Goal: Information Seeking & Learning: Learn about a topic

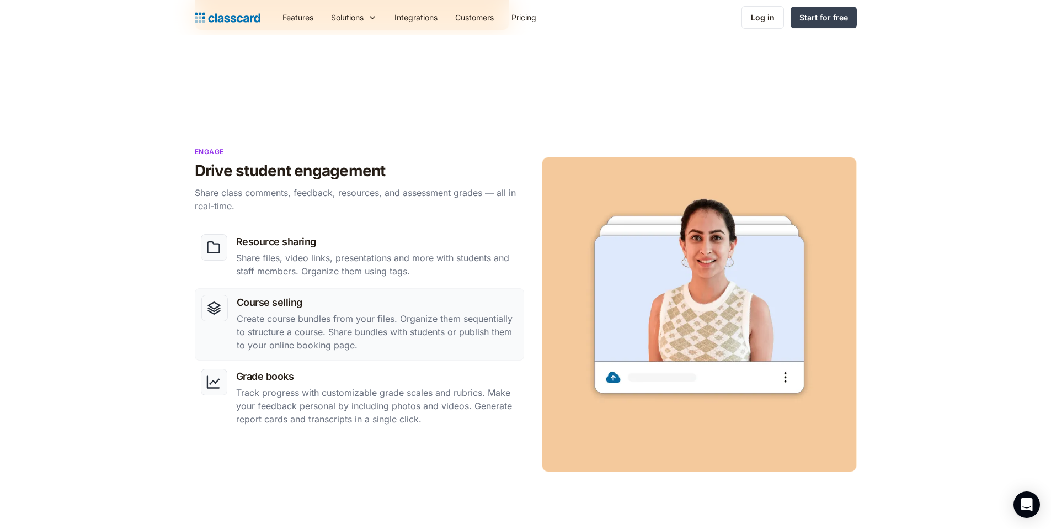
scroll to position [1012, 0]
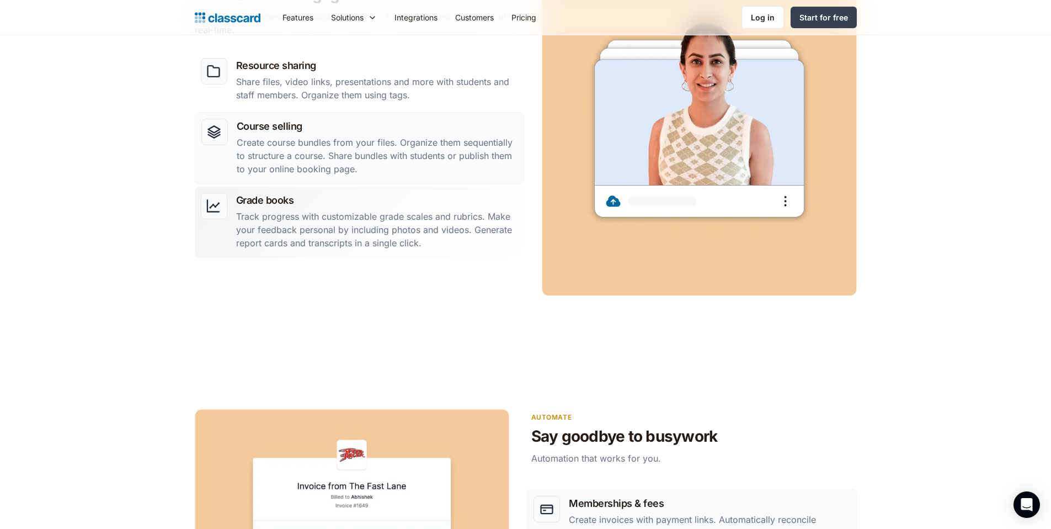
click at [377, 219] on p "Track progress with customizable grade scales and rubrics. Make your feedback p…" at bounding box center [377, 230] width 282 height 40
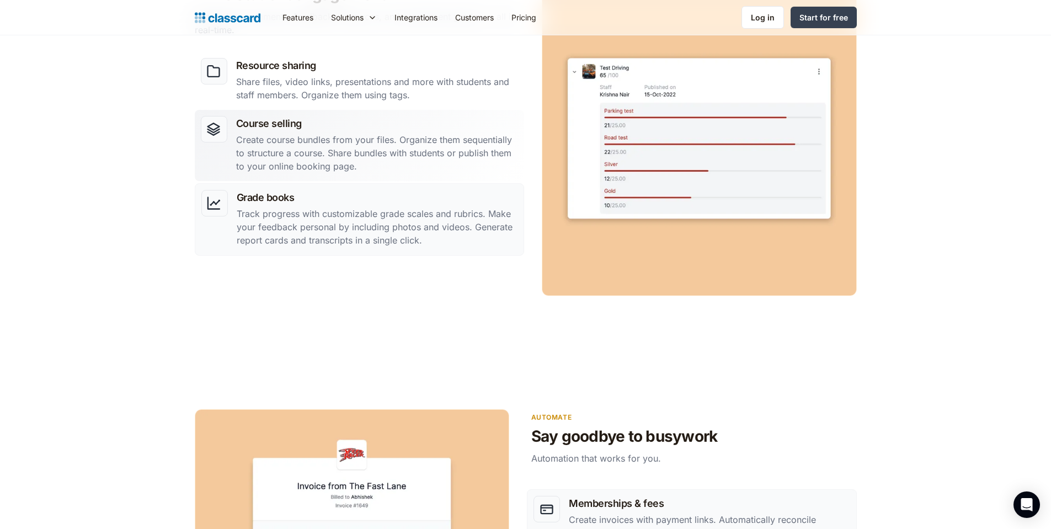
click at [399, 156] on p "Create course bundles from your files. Organize them sequentially to structure …" at bounding box center [377, 153] width 282 height 40
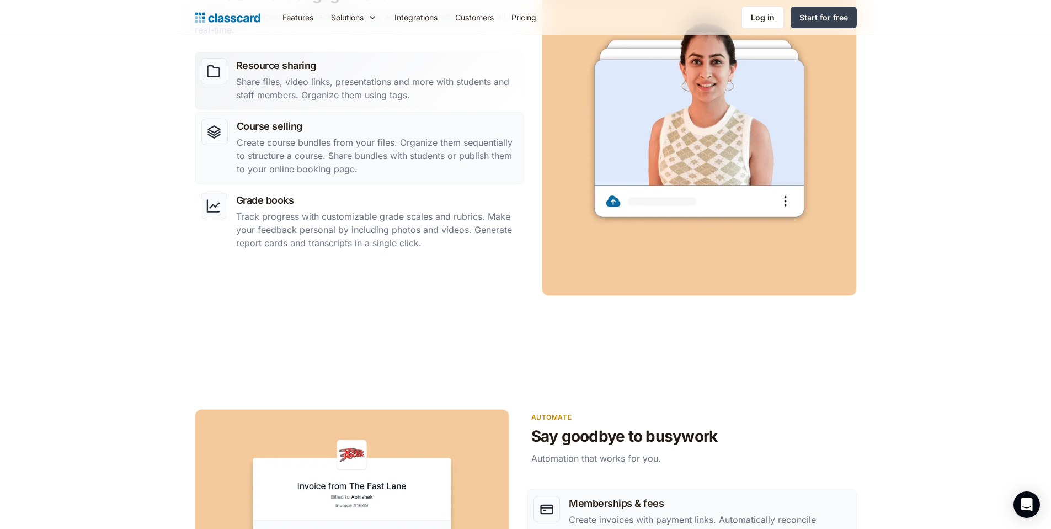
click at [407, 68] on h3 "Resource sharing" at bounding box center [377, 65] width 282 height 15
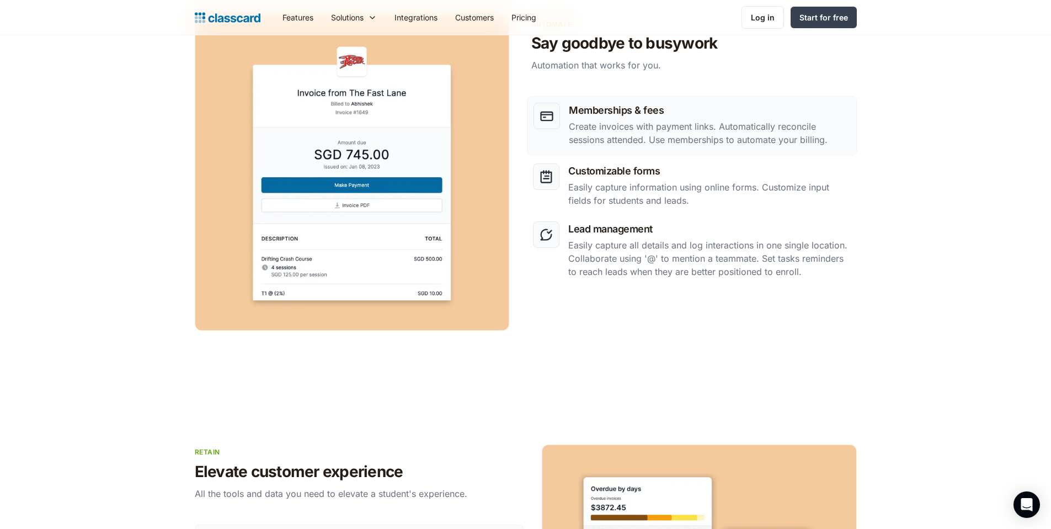
scroll to position [1406, 0]
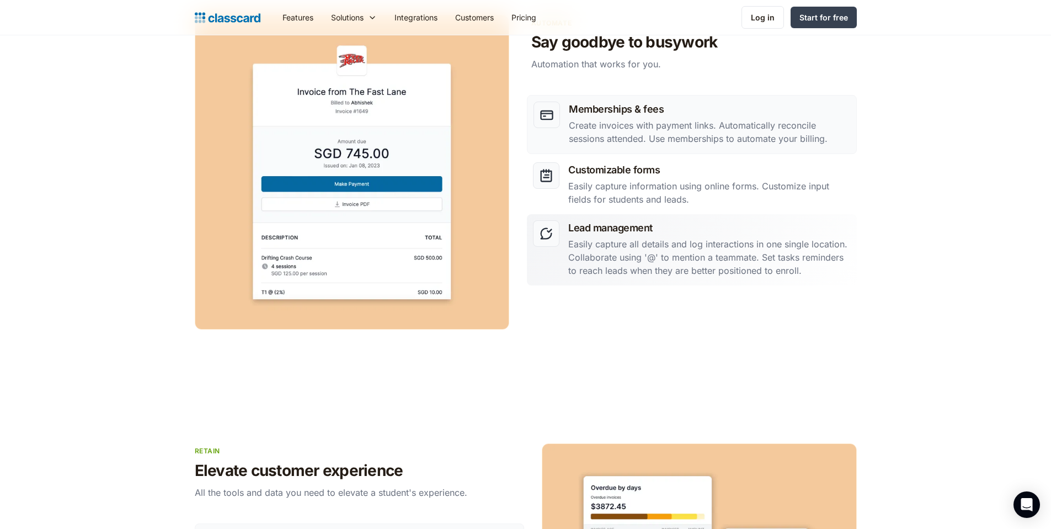
click at [775, 233] on h3 "Lead management" at bounding box center [709, 227] width 282 height 15
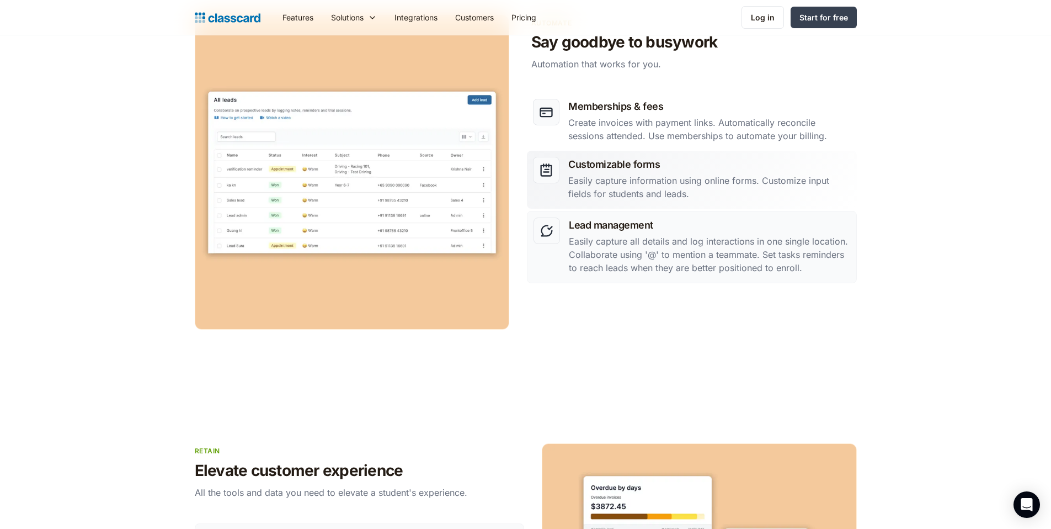
click at [750, 179] on p "Easily capture information using online forms. Customize input fields for stude…" at bounding box center [709, 187] width 282 height 26
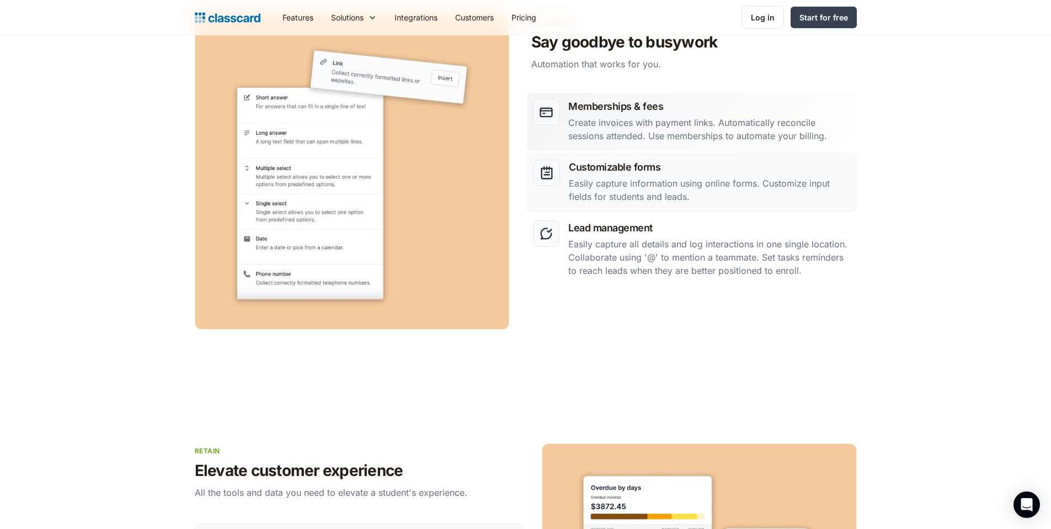
click at [753, 134] on p "Create invoices with payment links. Automatically reconcile sessions attended. …" at bounding box center [709, 129] width 282 height 26
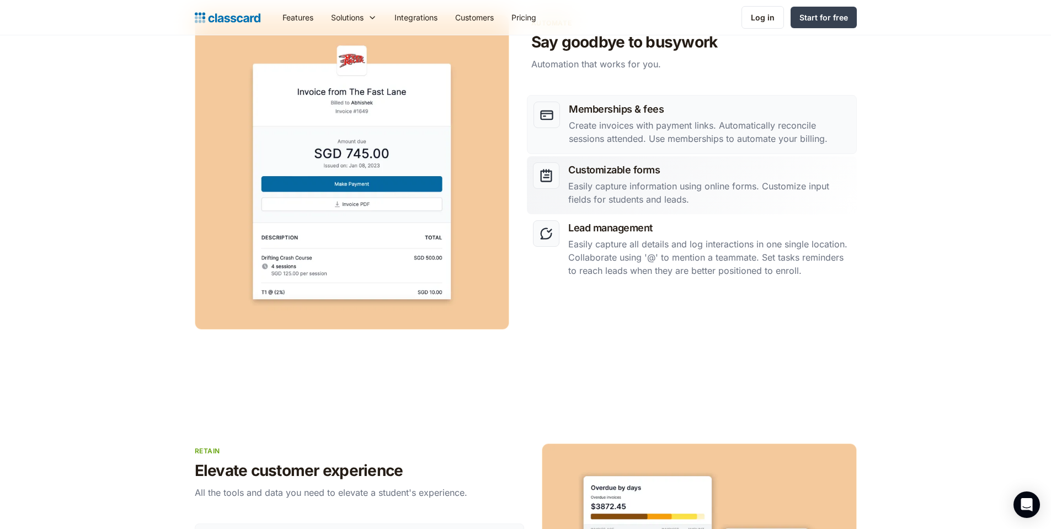
click at [780, 207] on div "Customizable forms Easily capture information using online forms. Customize inp…" at bounding box center [709, 185] width 282 height 46
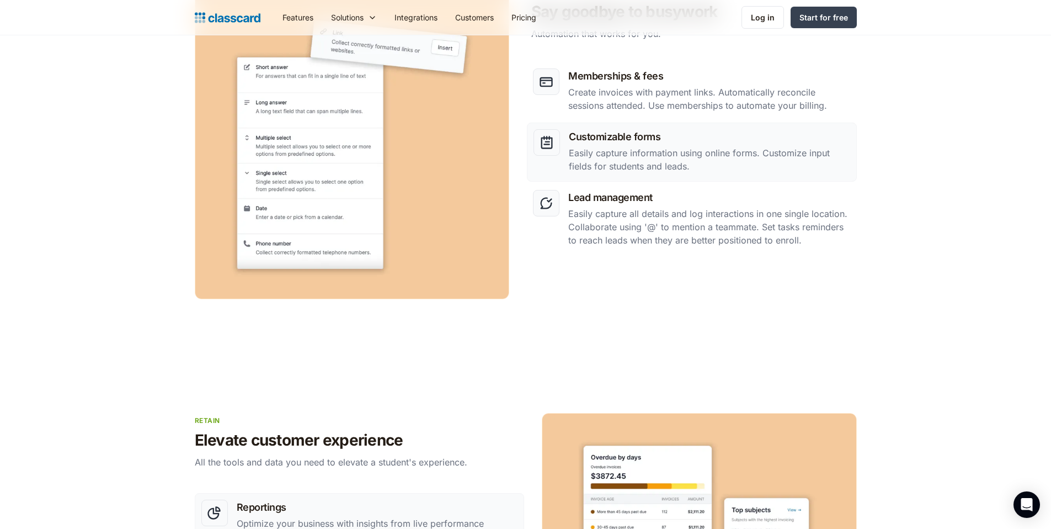
scroll to position [1663, 0]
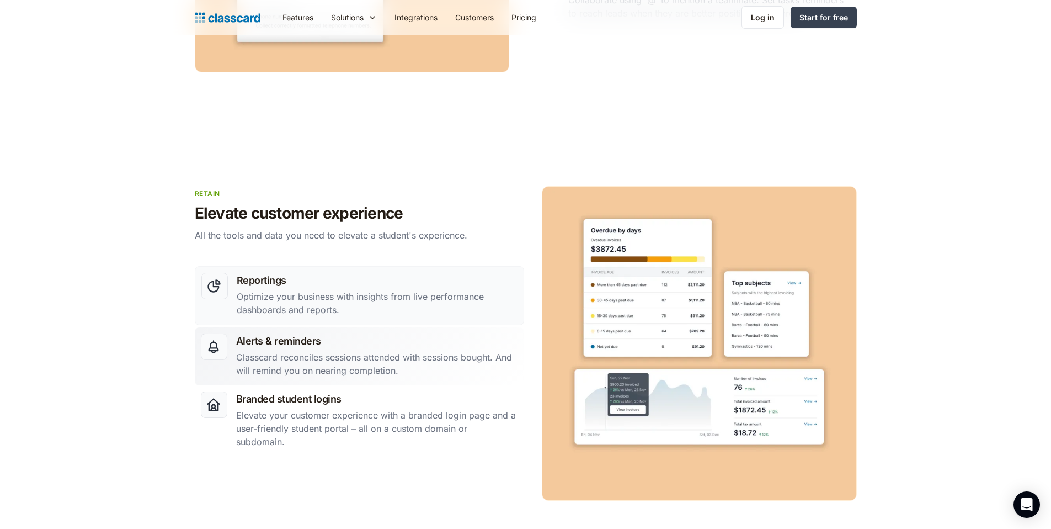
click at [459, 358] on p "Classcard reconciles sessions attended with sessions bought. And will remind yo…" at bounding box center [377, 363] width 282 height 26
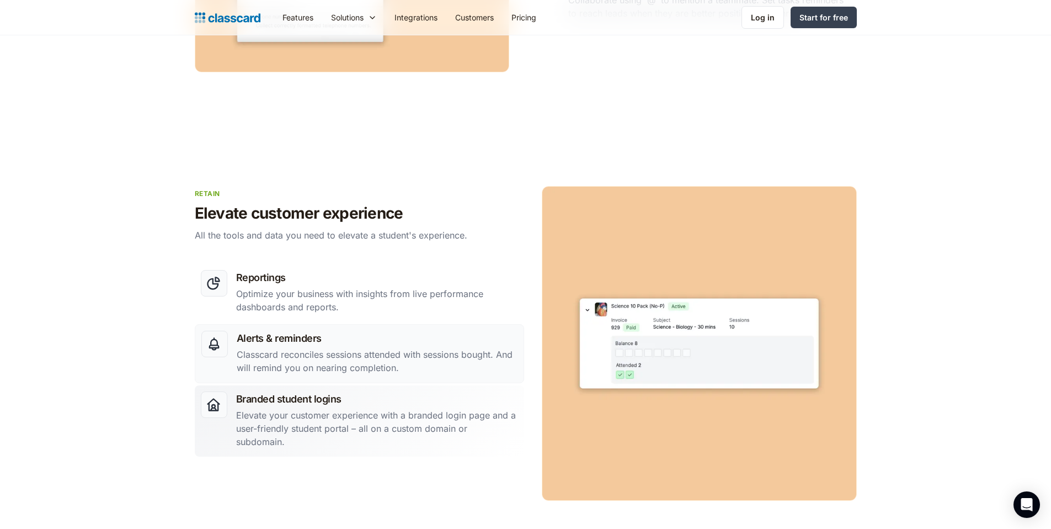
click at [477, 428] on p "Elevate your customer experience with a branded login page and a user-friendly …" at bounding box center [377, 428] width 282 height 40
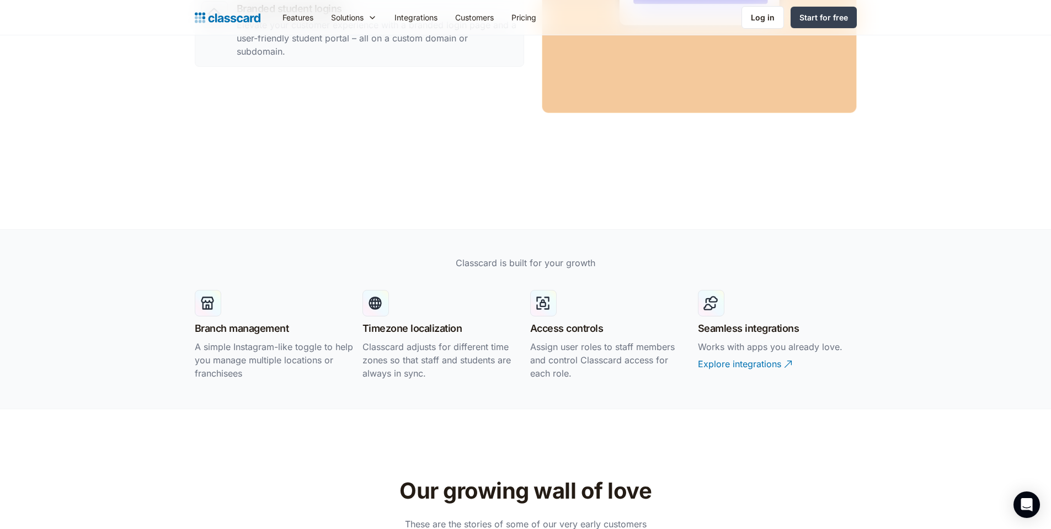
scroll to position [2231, 0]
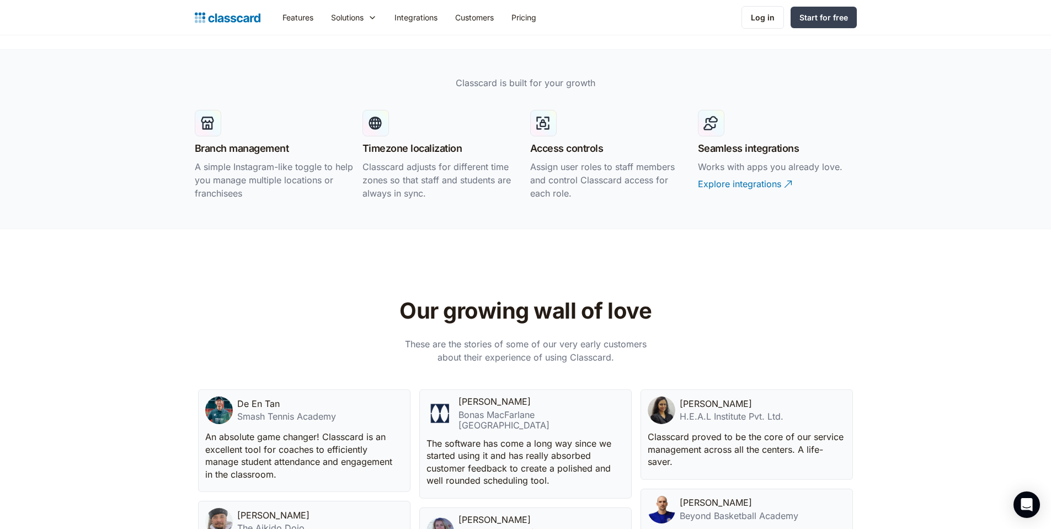
click at [248, 143] on h3 "Branch management" at bounding box center [242, 148] width 94 height 15
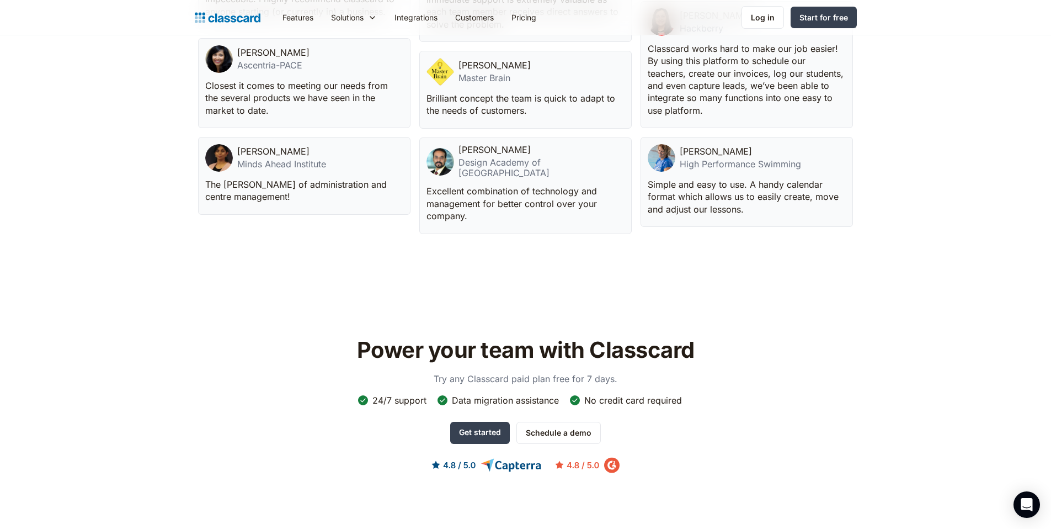
scroll to position [2818, 0]
click at [268, 170] on div "Nusrat Ali Minds Ahead Institute" at bounding box center [304, 157] width 198 height 28
click at [260, 168] on div "Minds Ahead Institute" at bounding box center [281, 163] width 89 height 10
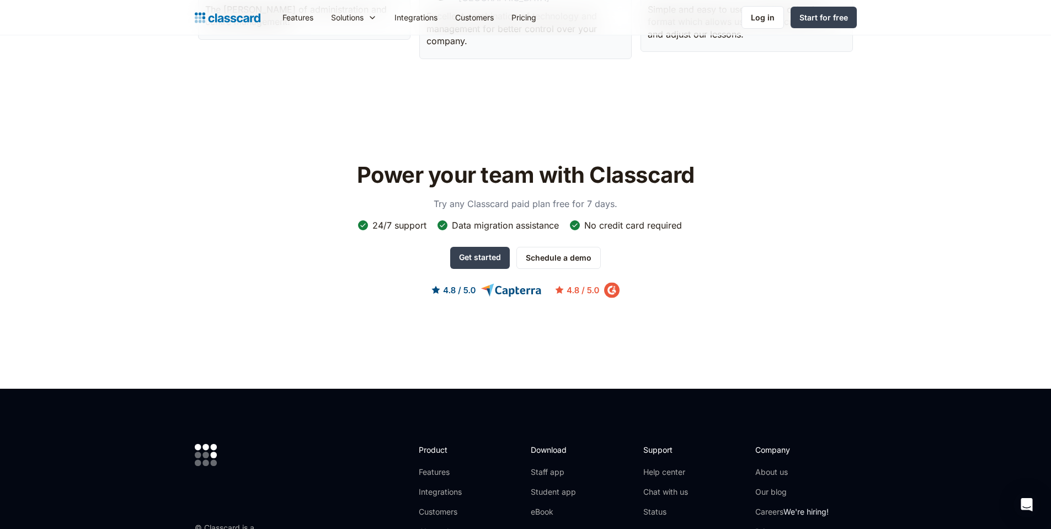
scroll to position [3029, 0]
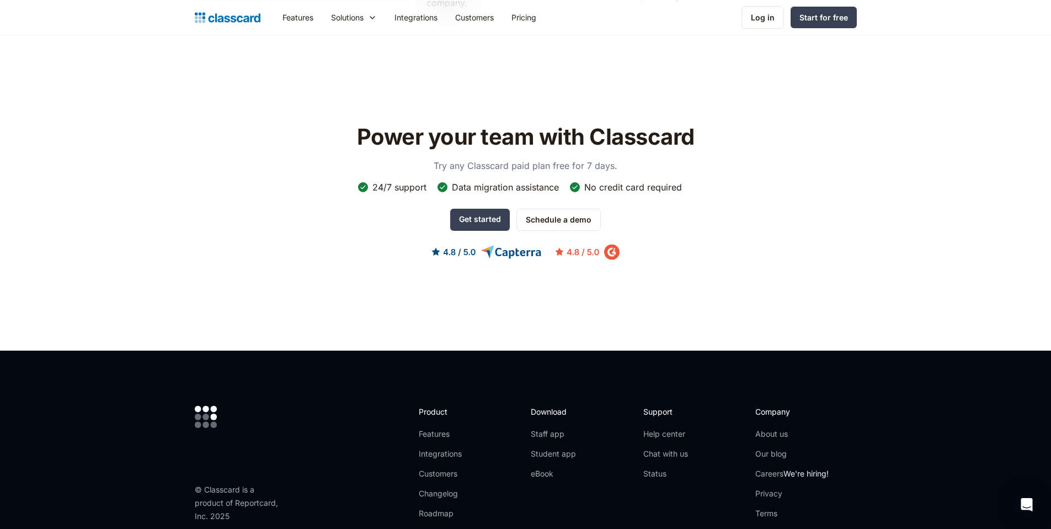
click at [581, 246] on img at bounding box center [525, 252] width 188 height 16
click at [500, 246] on img at bounding box center [525, 252] width 188 height 16
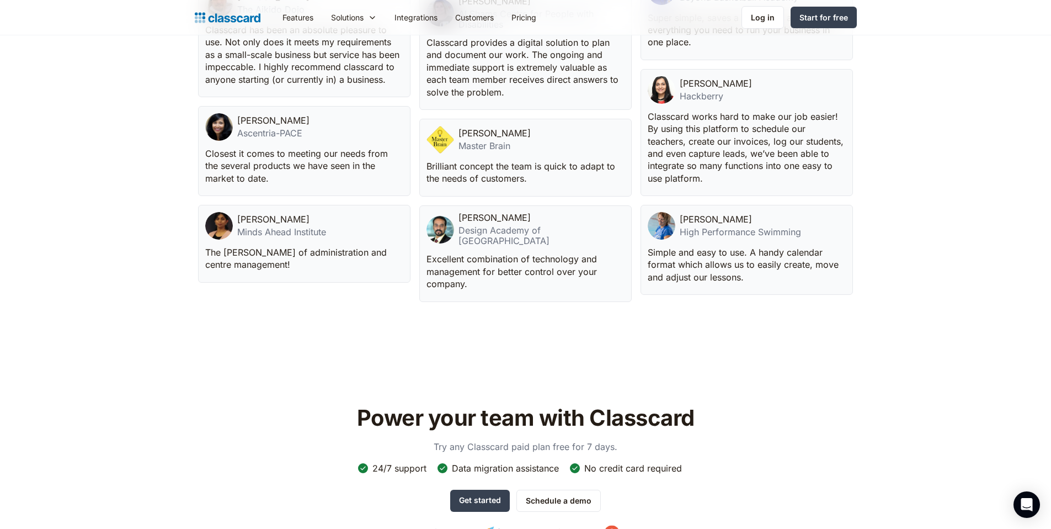
scroll to position [2731, 0]
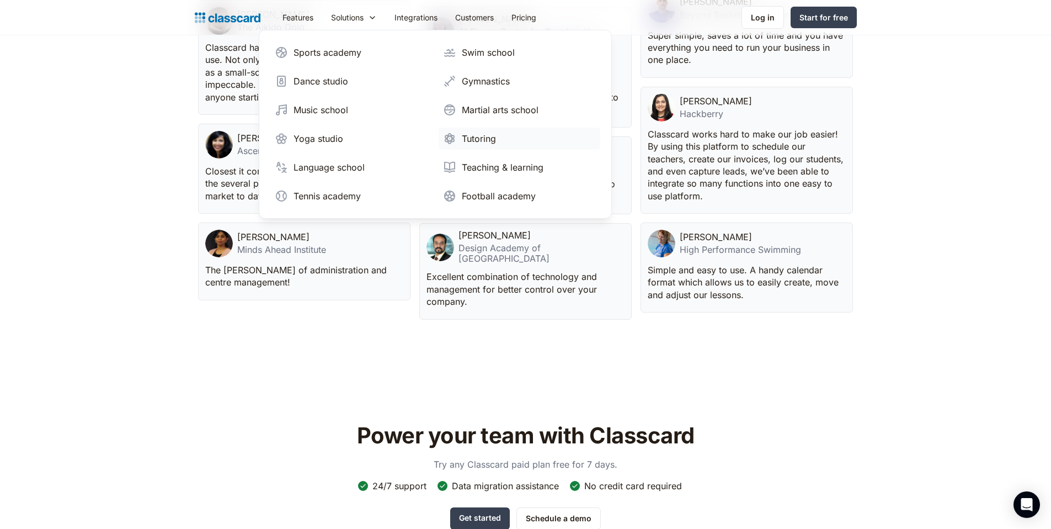
click at [482, 142] on div "Tutoring" at bounding box center [479, 138] width 34 height 13
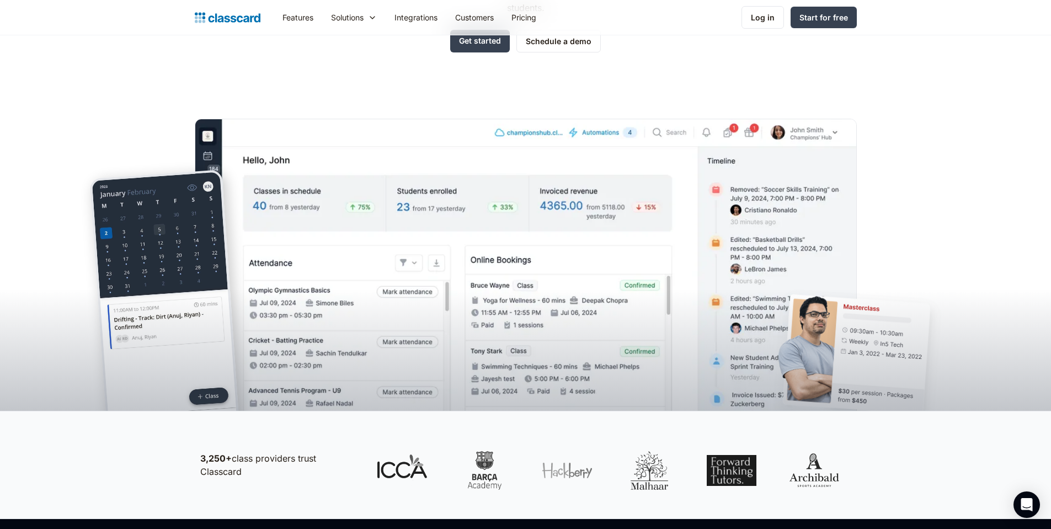
scroll to position [285, 0]
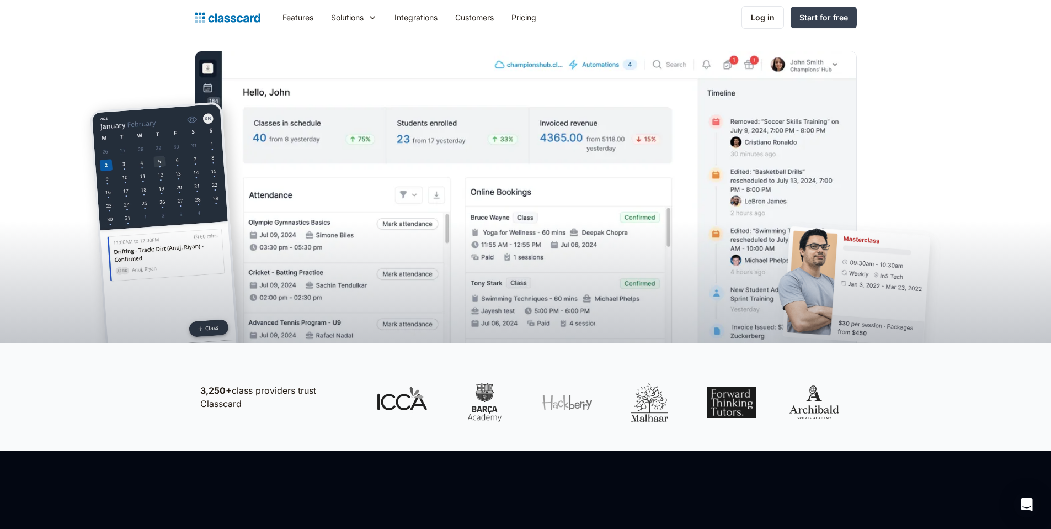
drag, startPoint x: 399, startPoint y: 402, endPoint x: 451, endPoint y: 366, distance: 63.5
click at [451, 366] on div at bounding box center [608, 397] width 497 height 72
drag, startPoint x: 479, startPoint y: 393, endPoint x: 515, endPoint y: 383, distance: 36.5
click at [515, 383] on div at bounding box center [609, 402] width 486 height 39
drag, startPoint x: 575, startPoint y: 403, endPoint x: 646, endPoint y: 374, distance: 76.7
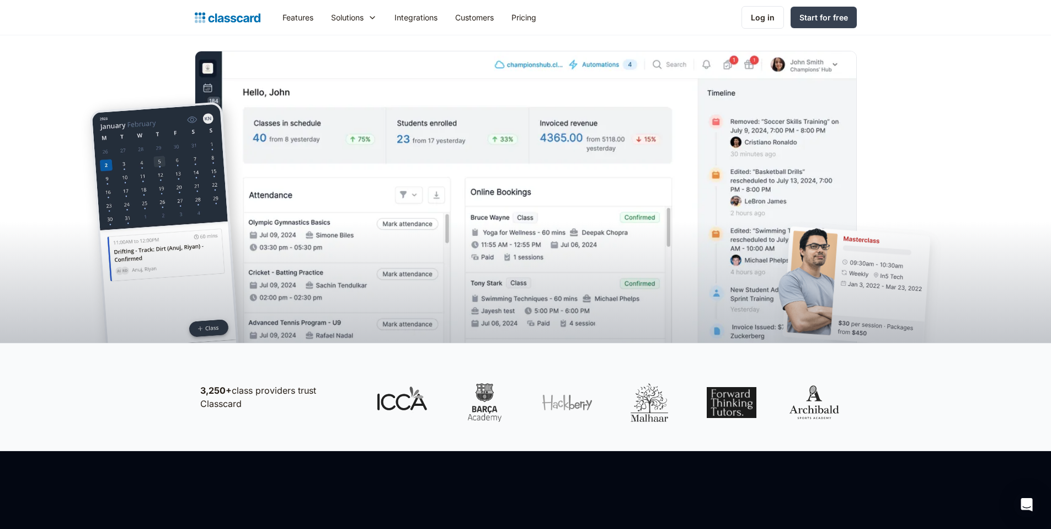
click at [644, 375] on div at bounding box center [608, 397] width 497 height 72
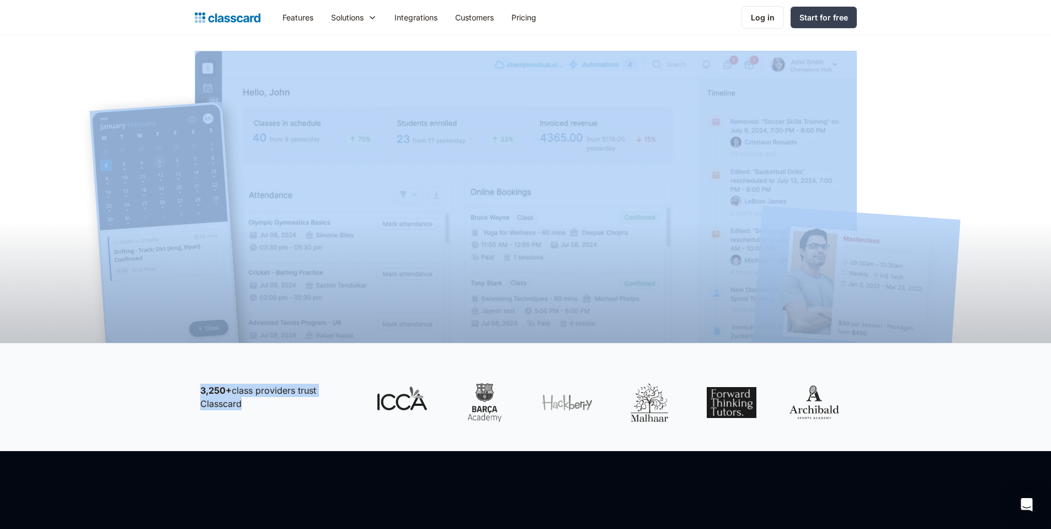
drag, startPoint x: 687, startPoint y: 308, endPoint x: 736, endPoint y: 379, distance: 86.2
click at [975, 378] on div "3,250+ class providers trust Classcard" at bounding box center [525, 397] width 1051 height 108
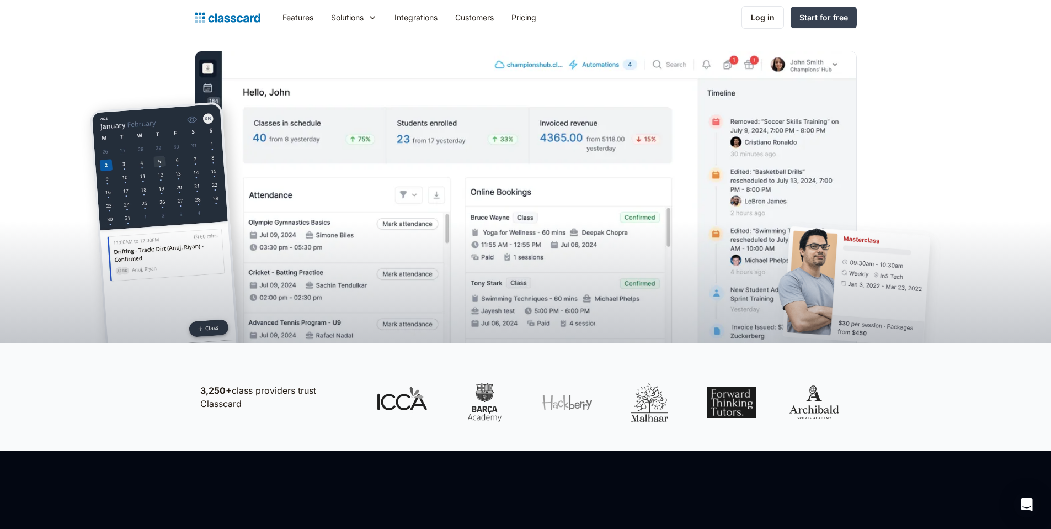
click at [975, 378] on div "3,250+ class providers trust Classcard" at bounding box center [525, 397] width 1051 height 108
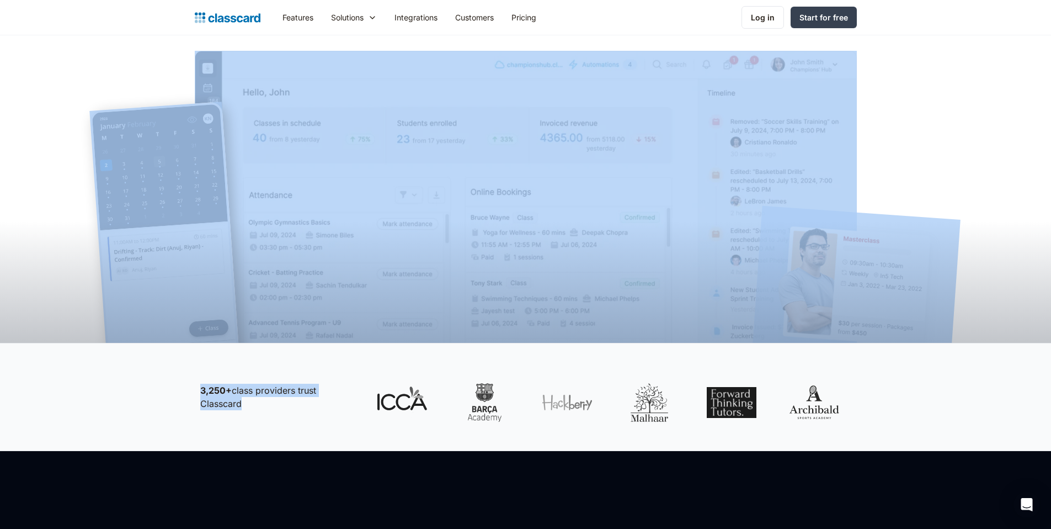
drag, startPoint x: 829, startPoint y: 263, endPoint x: 877, endPoint y: 369, distance: 116.5
click at [1028, 403] on div "3,250+ class providers trust Classcard" at bounding box center [525, 397] width 1051 height 108
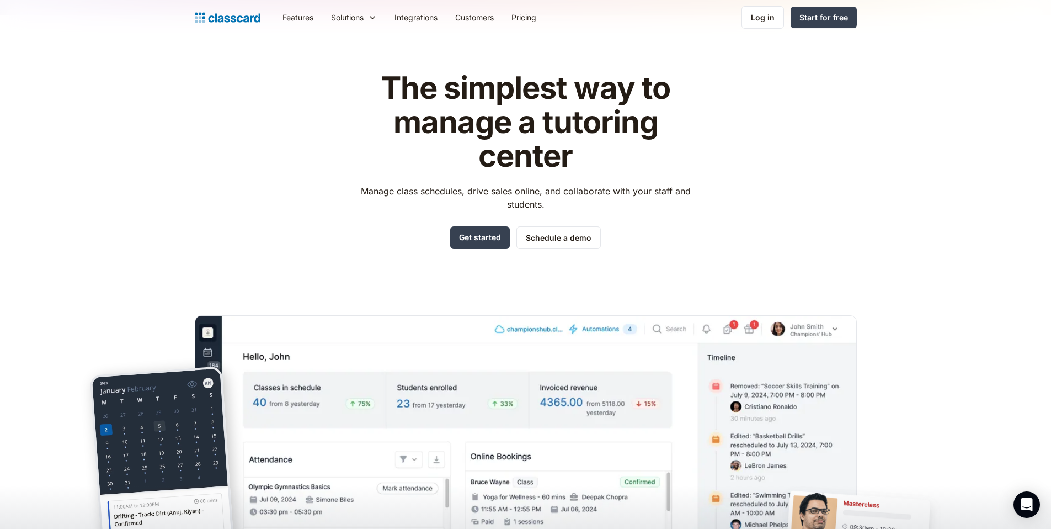
scroll to position [127, 0]
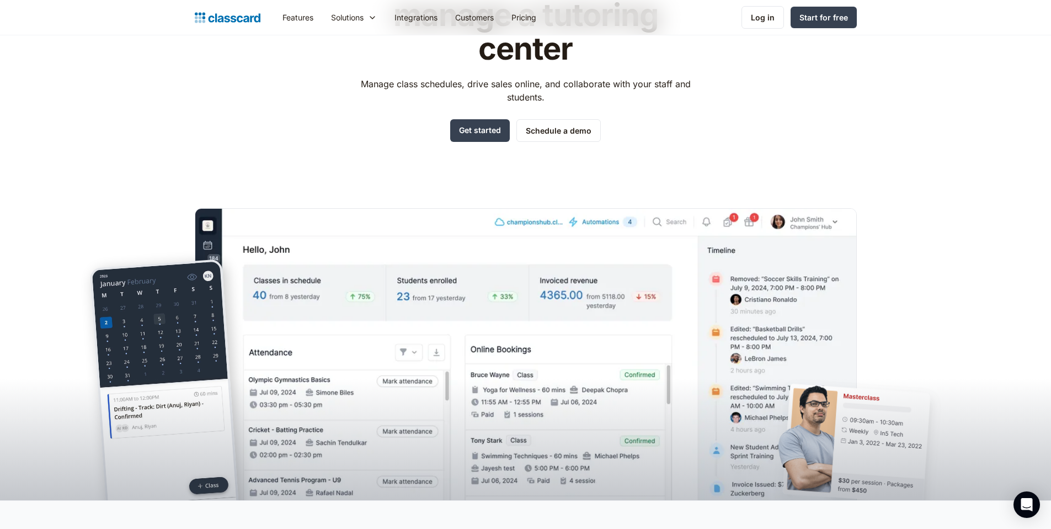
drag, startPoint x: 218, startPoint y: 205, endPoint x: 796, endPoint y: 446, distance: 626.5
click at [796, 446] on header "The simplest way to manage a tutoring center Manage class schedules, drive sale…" at bounding box center [525, 204] width 1051 height 592
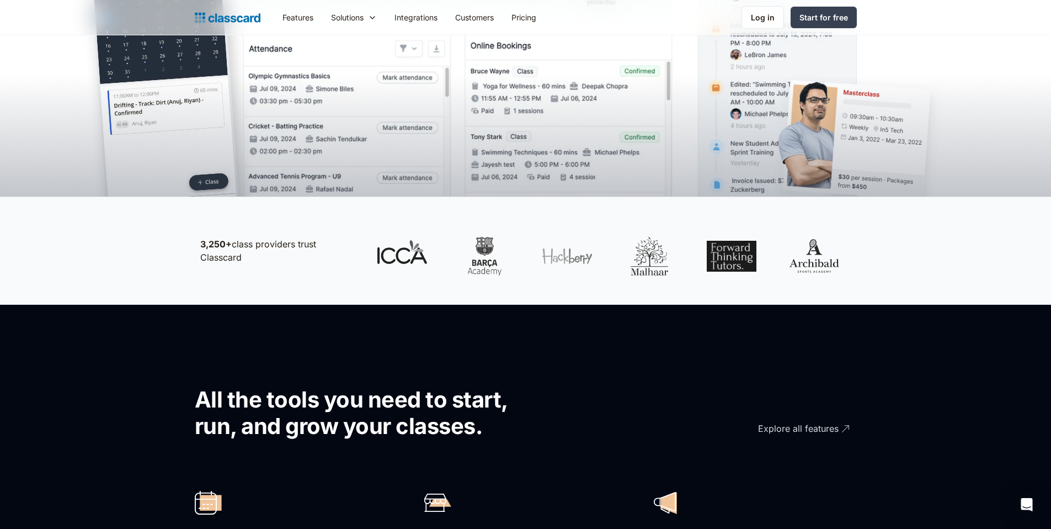
click at [732, 168] on div at bounding box center [525, 101] width 1051 height 190
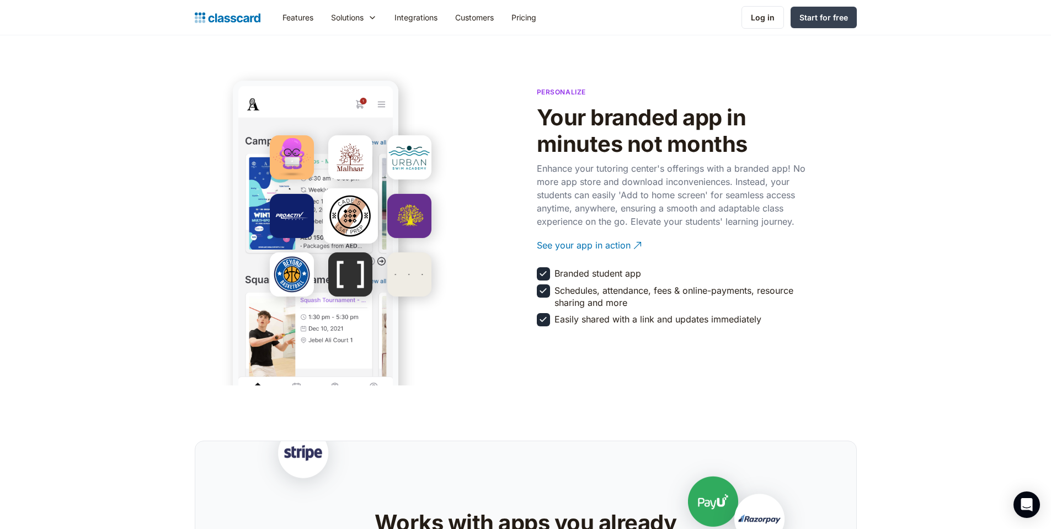
scroll to position [1970, 0]
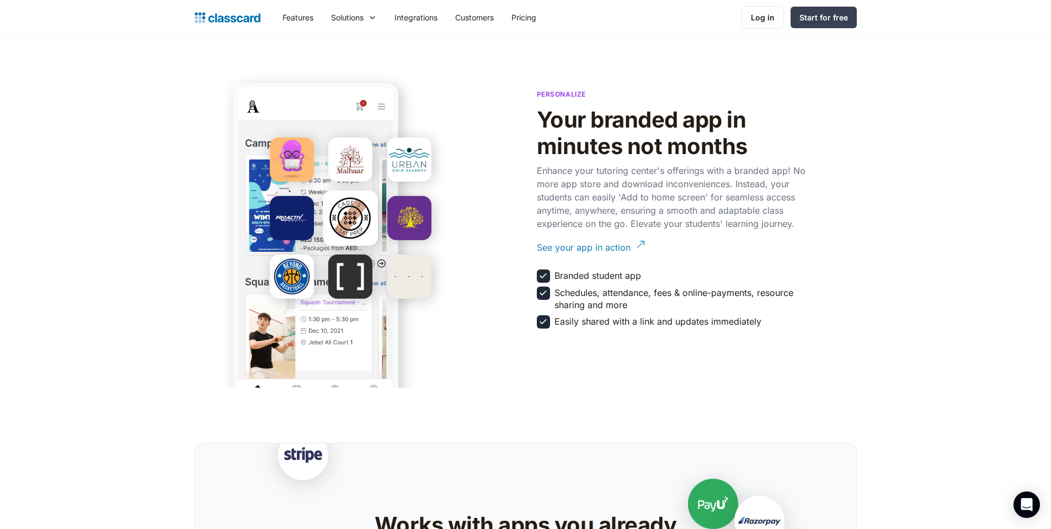
click at [594, 251] on div "See your app in action" at bounding box center [584, 243] width 94 height 22
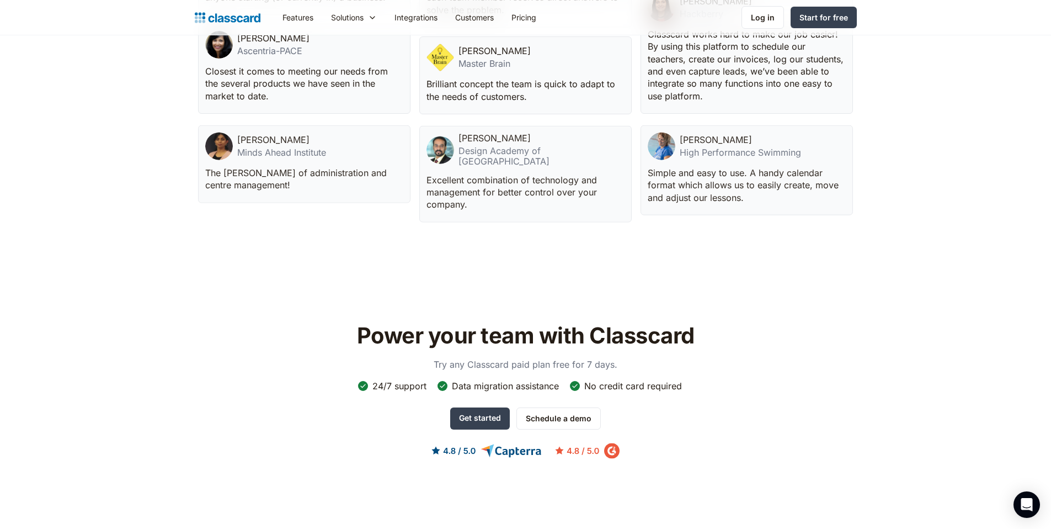
scroll to position [3332, 0]
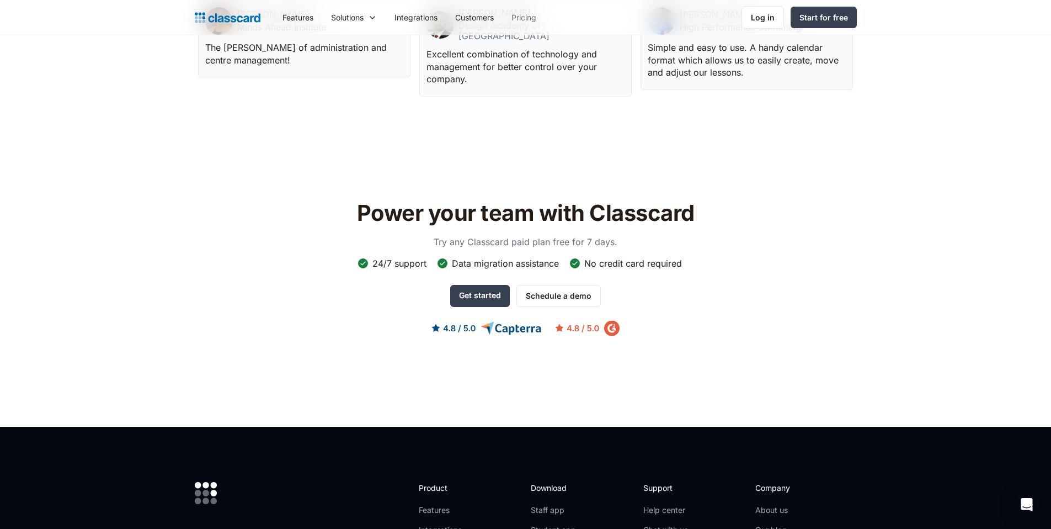
click at [532, 22] on link "Pricing" at bounding box center [524, 17] width 42 height 25
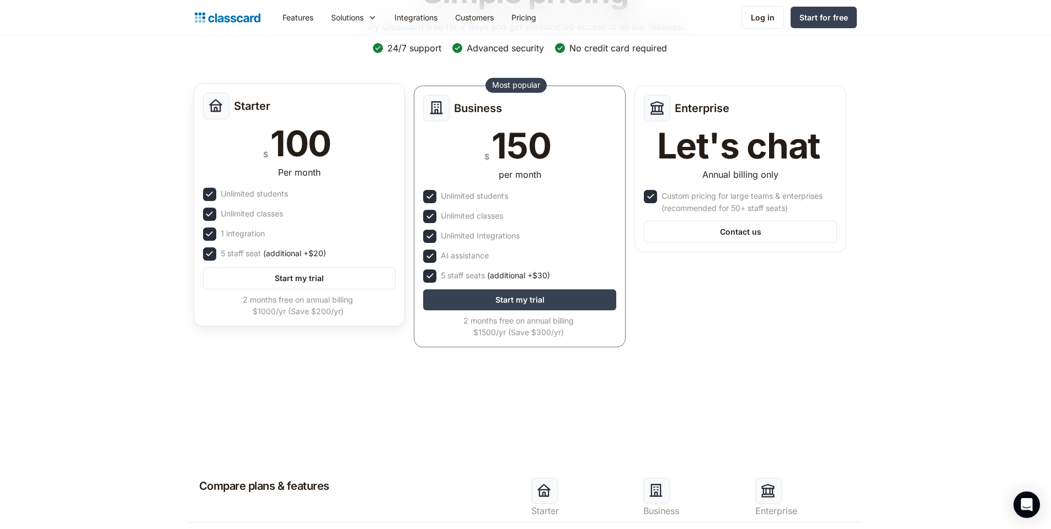
scroll to position [107, 0]
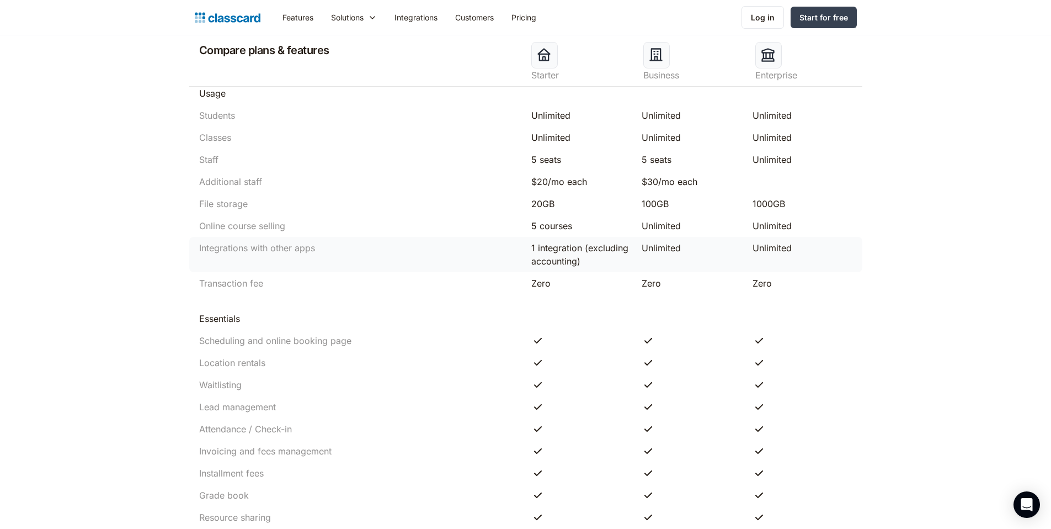
click at [672, 239] on div "Integrations with other apps 1 integration (excluding accounting) Unlimited Unl…" at bounding box center [525, 254] width 673 height 35
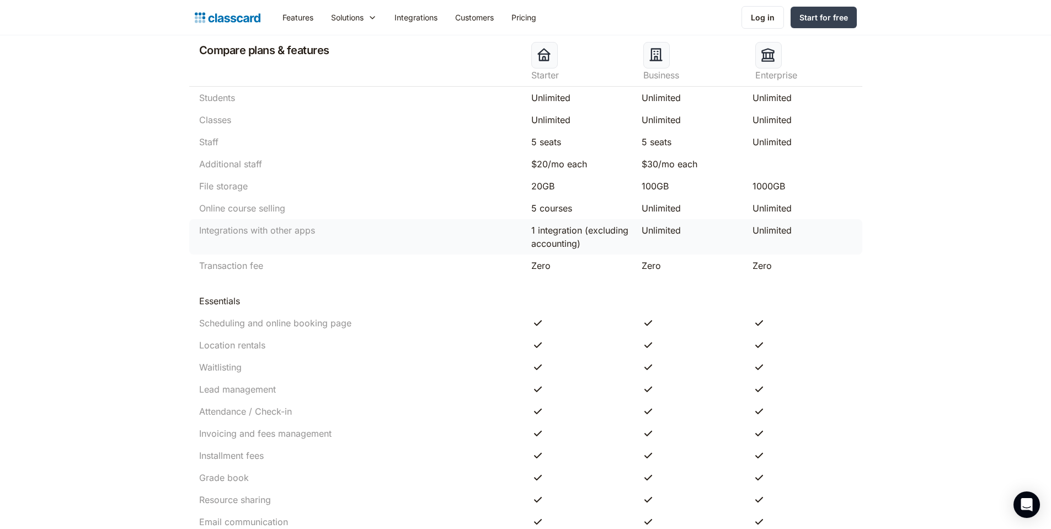
scroll to position [604, 0]
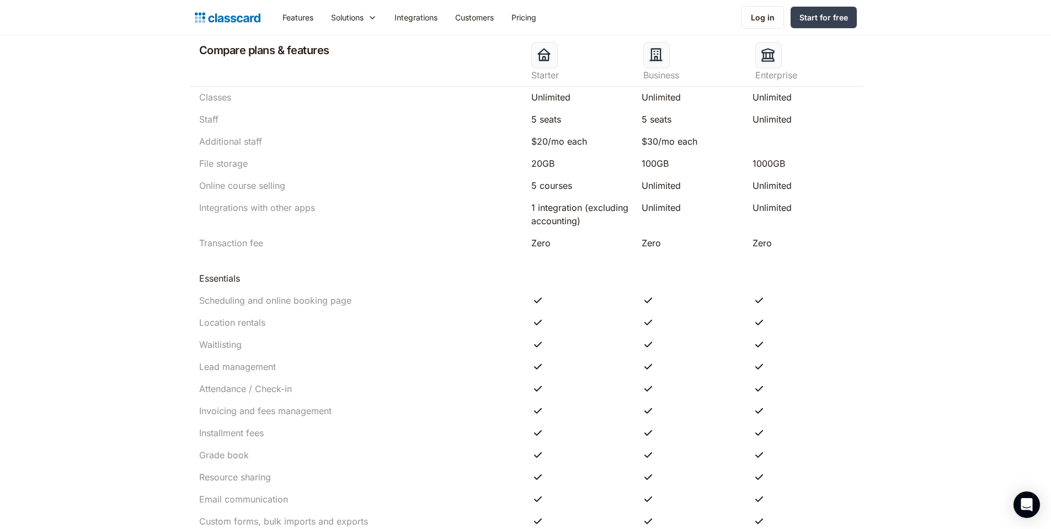
click at [925, 323] on header "Compare plans & features Starter Business Enterprise Usage Students Unlimited U…" at bounding box center [525, 443] width 1051 height 1047
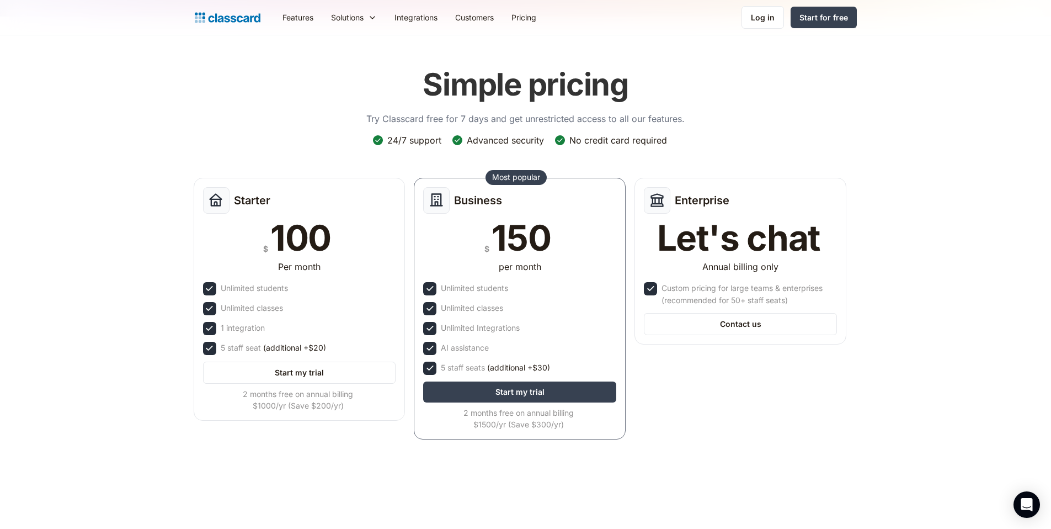
scroll to position [0, 0]
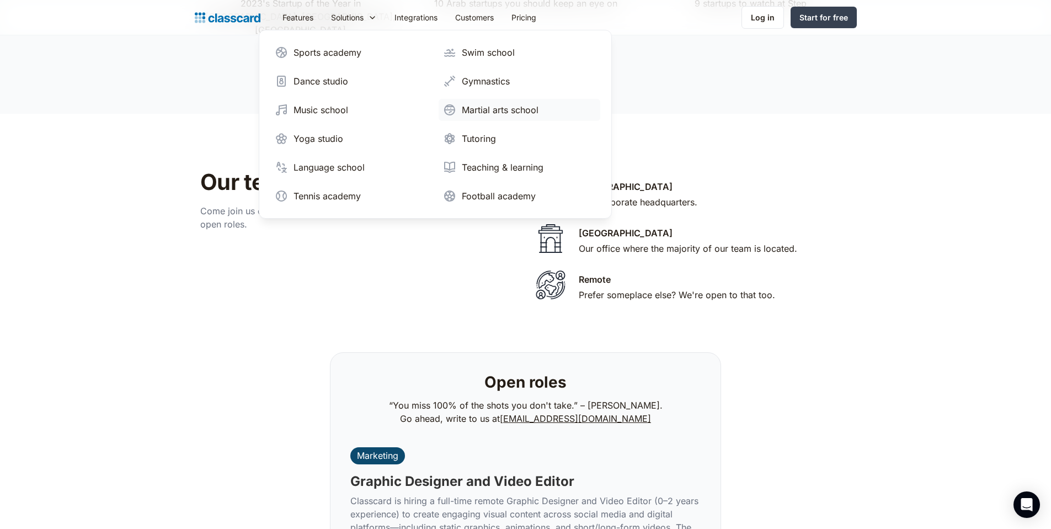
click at [508, 114] on div "Martial arts school" at bounding box center [500, 109] width 77 height 13
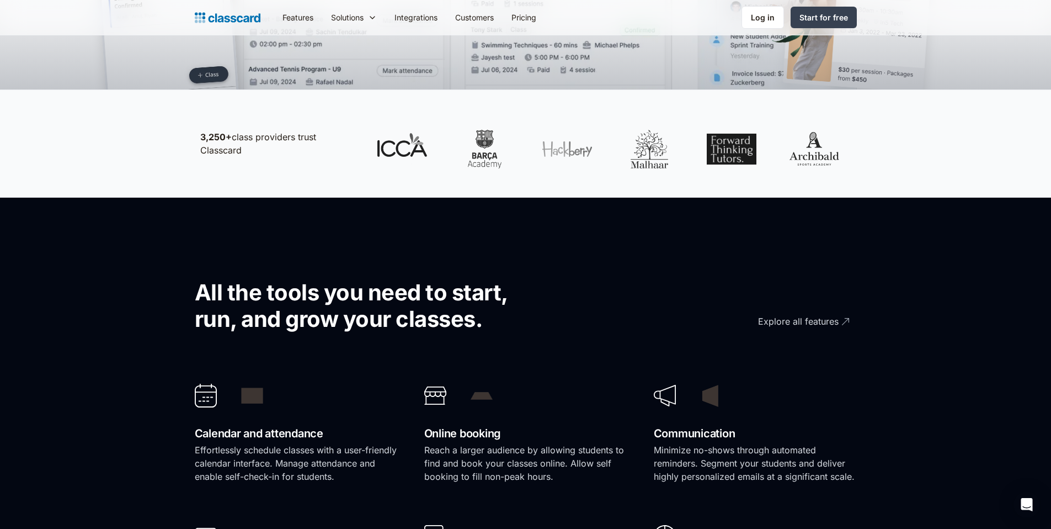
scroll to position [549, 0]
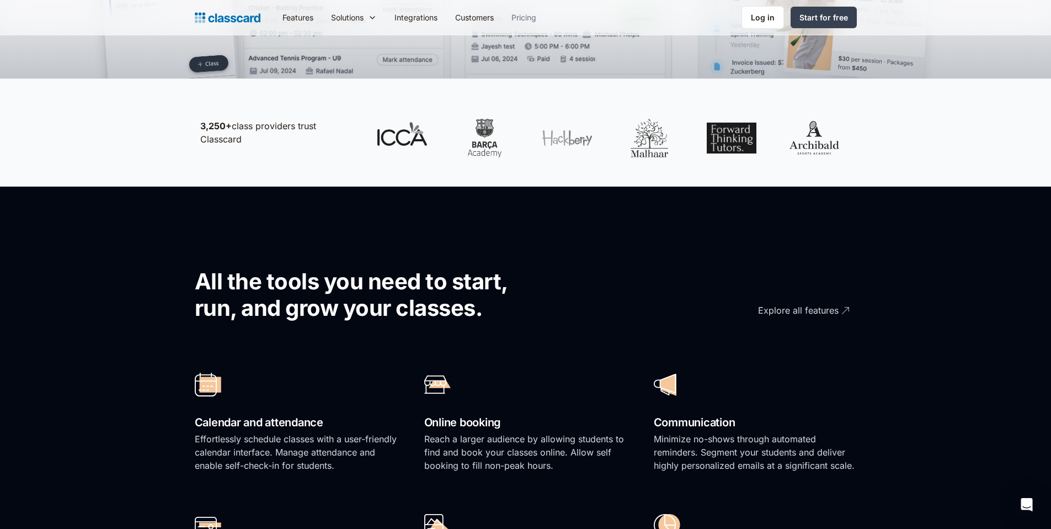
click at [525, 25] on link "Pricing" at bounding box center [524, 17] width 42 height 25
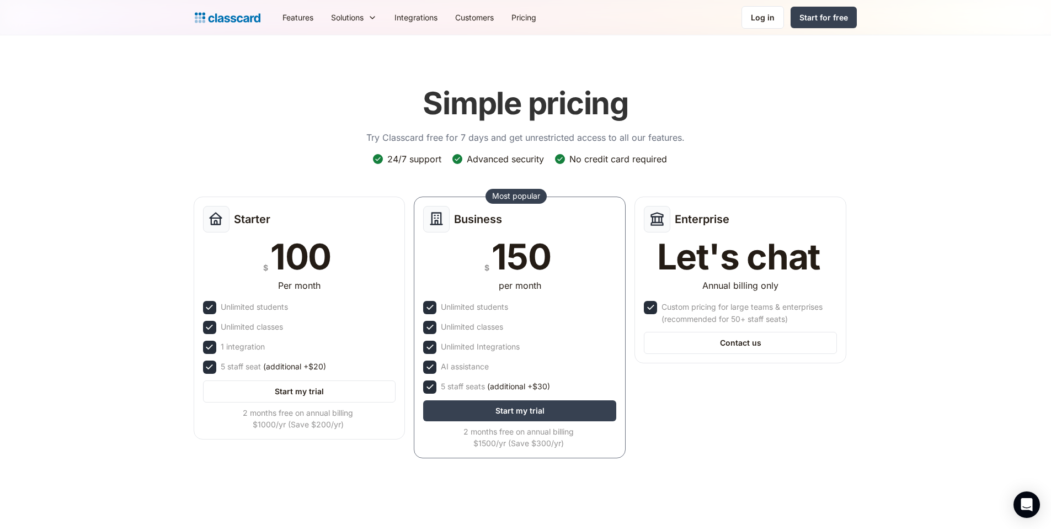
click at [265, 111] on div "Simple pricing Try Classcard free for 7 days and get unrestricted access to all…" at bounding box center [526, 271] width 662 height 395
click at [138, 289] on header "Simple pricing Try Classcard free for 7 days and get unrestricted access to all…" at bounding box center [525, 279] width 1051 height 489
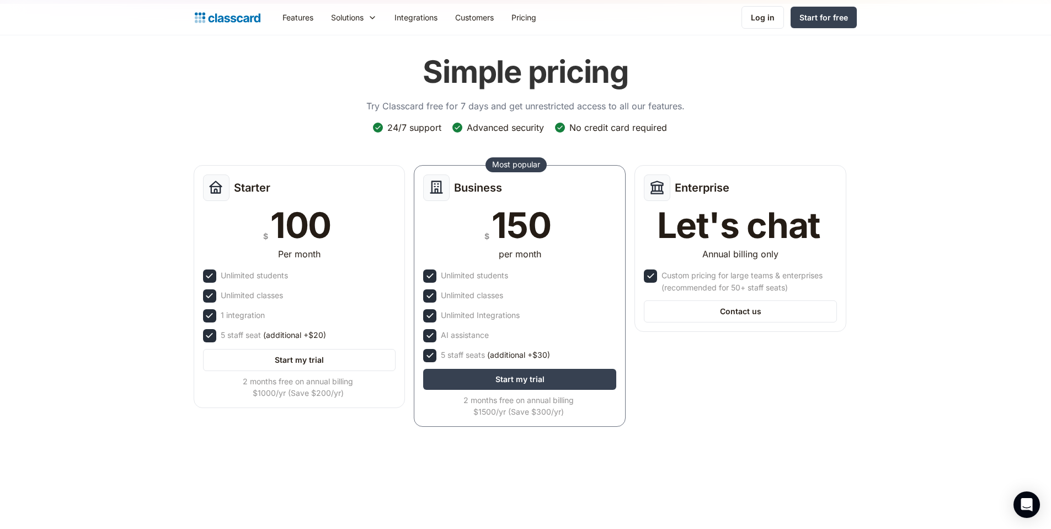
click at [817, 376] on div "Starter $ 100 Per month Unlimited students Unlimited classes 1 integration 5 st…" at bounding box center [520, 299] width 662 height 277
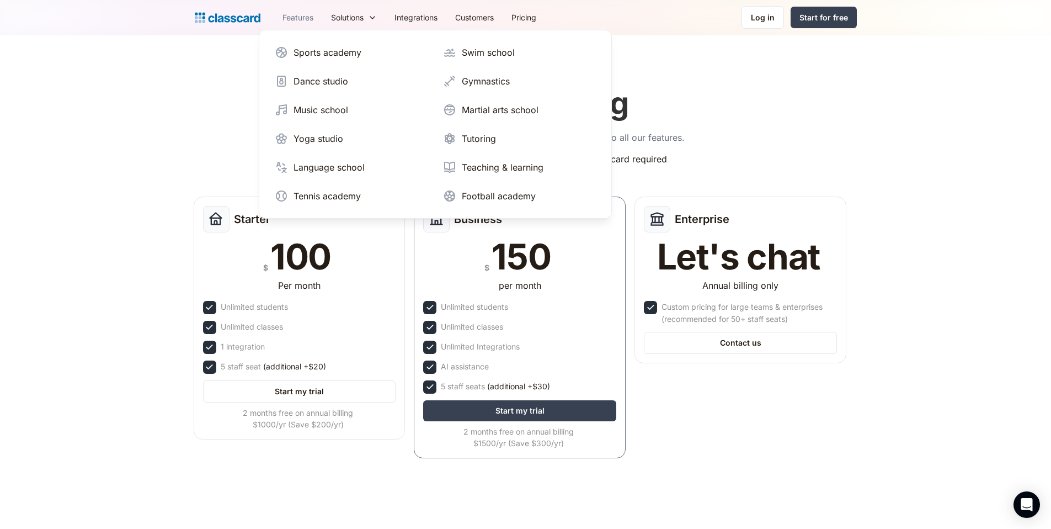
click at [306, 19] on link "Features" at bounding box center [298, 17] width 49 height 25
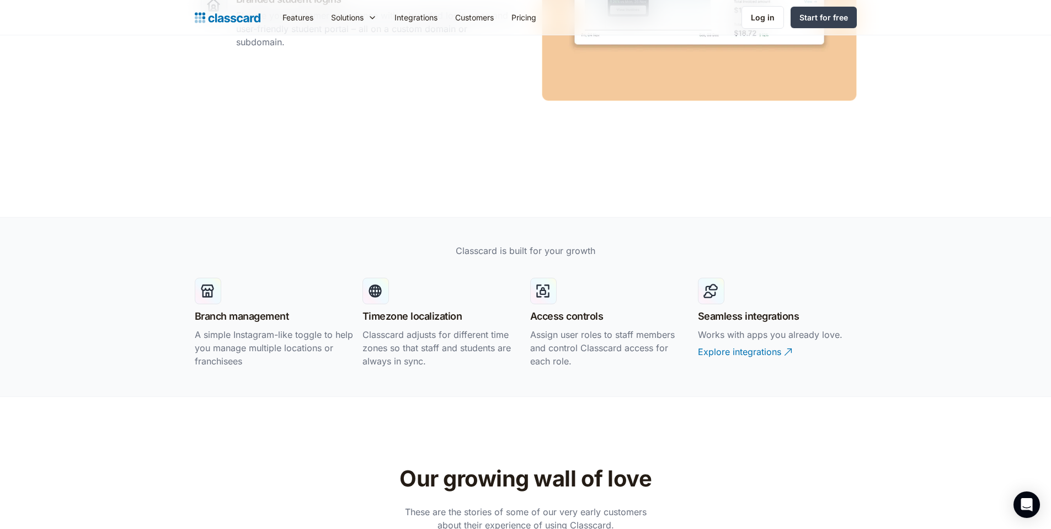
scroll to position [1907, 0]
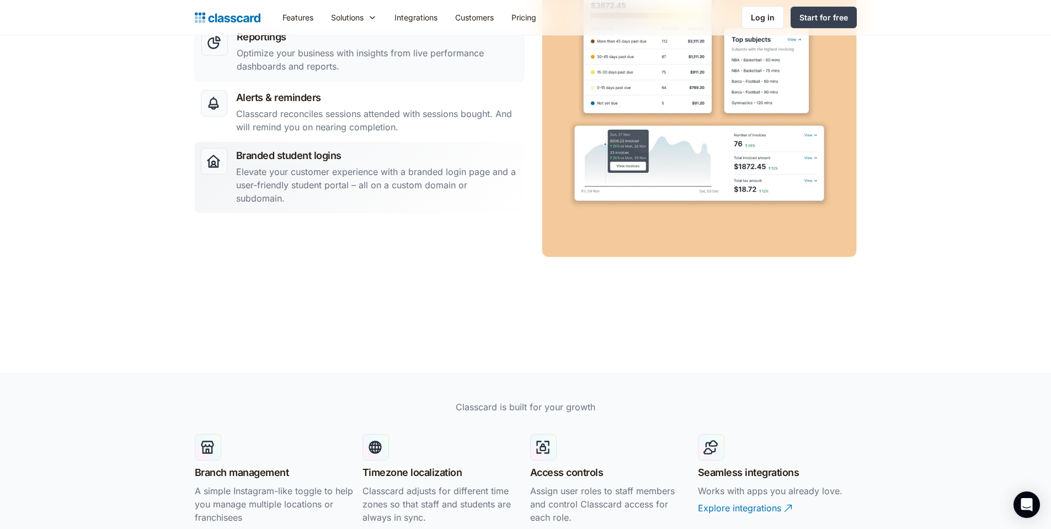
click at [371, 195] on p "Elevate your customer experience with a branded login page and a user-friendly …" at bounding box center [377, 185] width 282 height 40
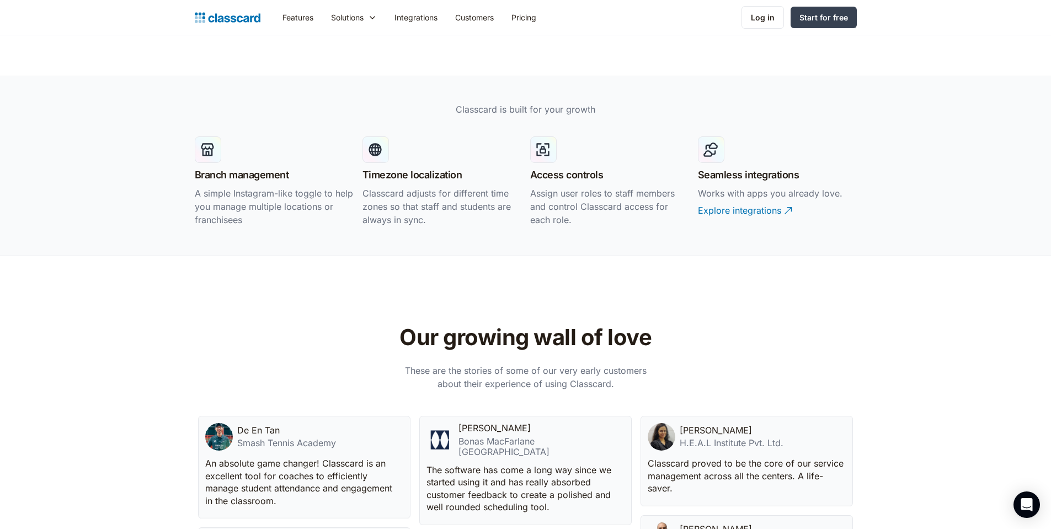
scroll to position [39, 0]
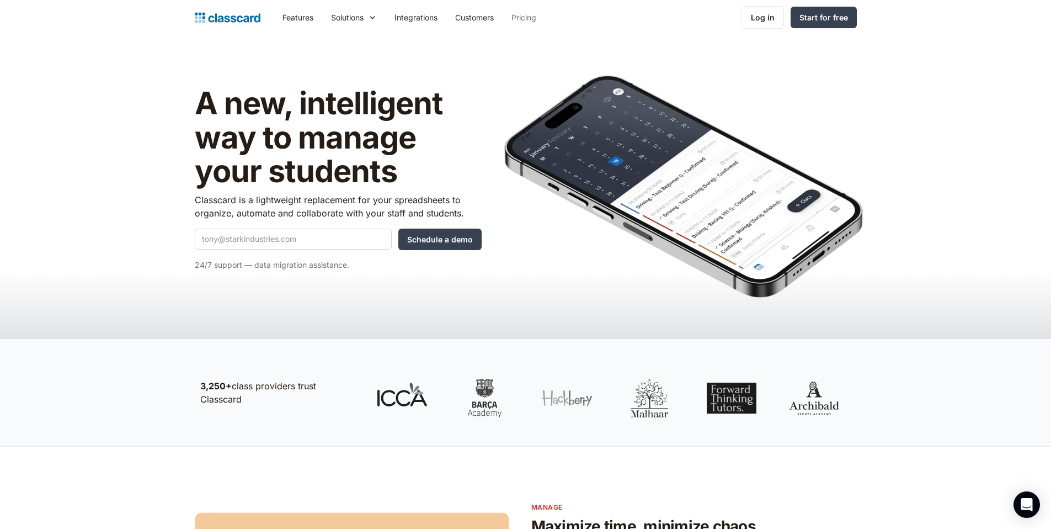
click at [519, 22] on link "Pricing" at bounding box center [524, 17] width 42 height 25
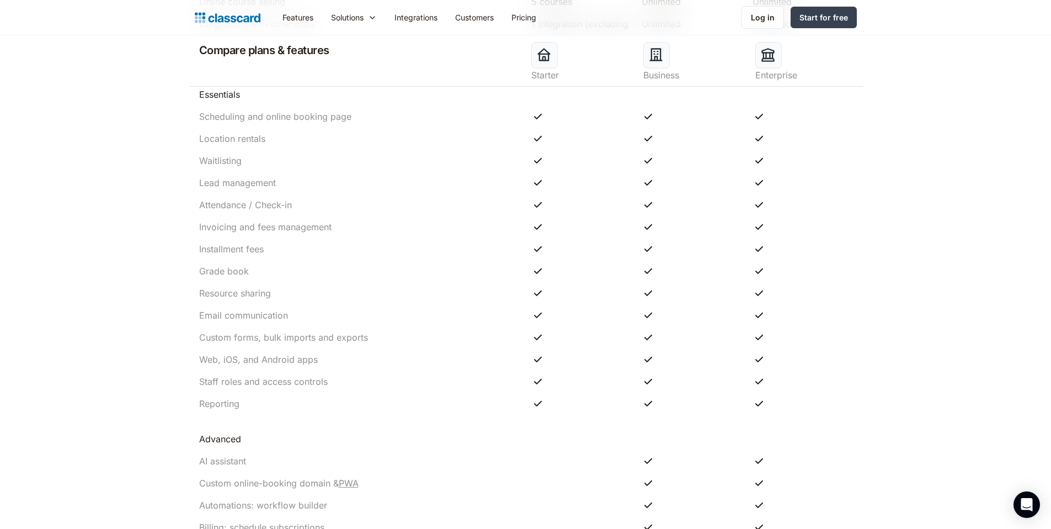
scroll to position [773, 0]
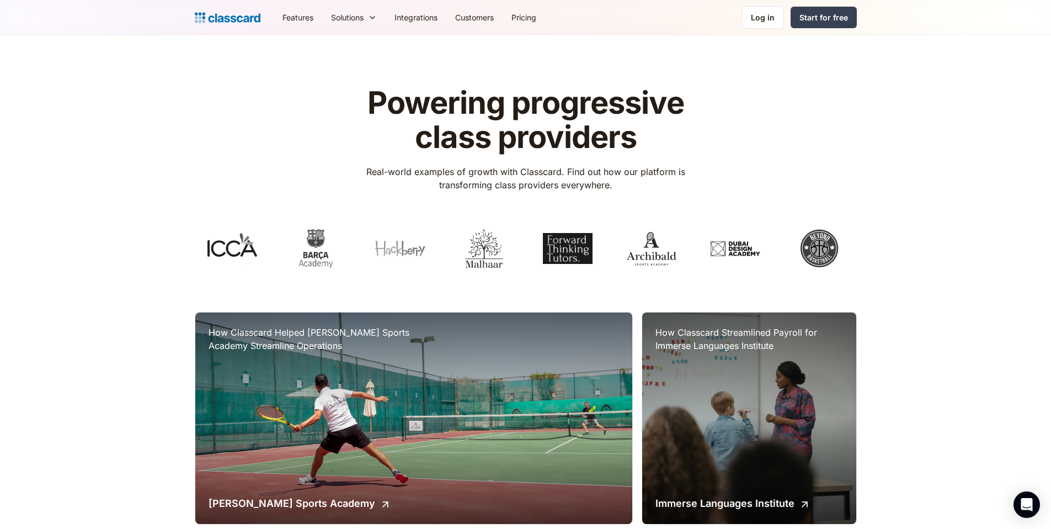
click at [562, 109] on h1 "Powering progressive class providers" at bounding box center [525, 120] width 350 height 68
